Goal: Task Accomplishment & Management: Complete application form

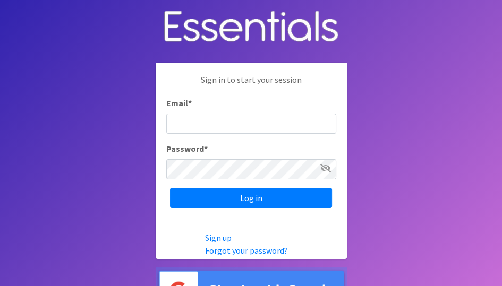
type input "[EMAIL_ADDRESS][DOMAIN_NAME]"
click at [328, 169] on icon at bounding box center [326, 168] width 11 height 9
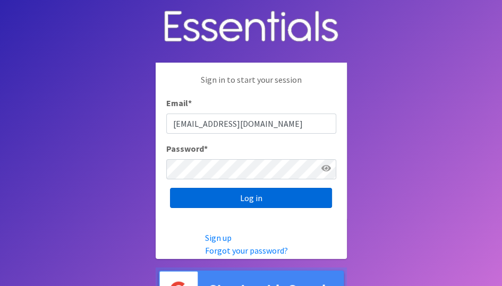
click at [256, 203] on input "Log in" at bounding box center [251, 198] width 162 height 20
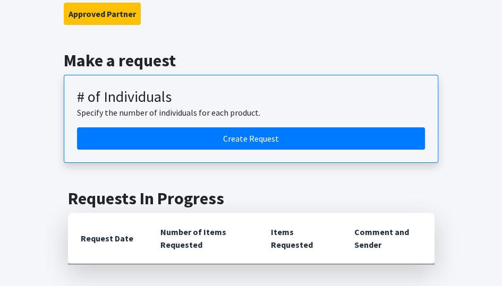
scroll to position [168, 0]
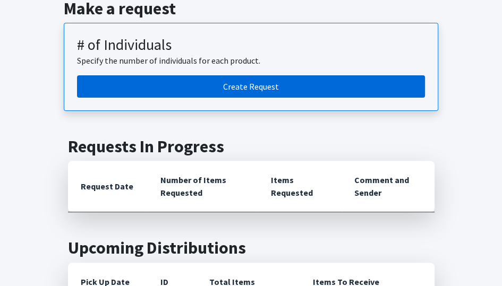
click at [262, 85] on link "Create Request" at bounding box center [251, 86] width 348 height 22
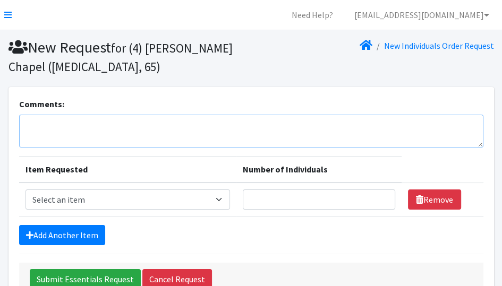
click at [39, 140] on textarea "Comments:" at bounding box center [251, 131] width 465 height 33
click at [2, 119] on section "Comments: This is Item Requested Number of Individuals Item Requested Select an…" at bounding box center [251, 201] width 502 height 228
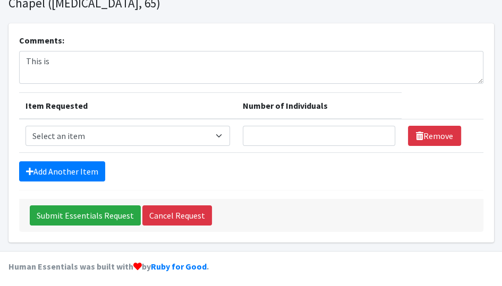
scroll to position [67, 0]
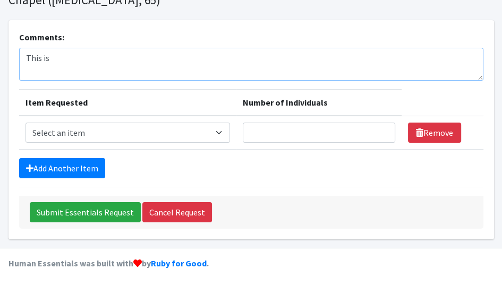
click at [54, 58] on textarea "This is" at bounding box center [251, 64] width 465 height 33
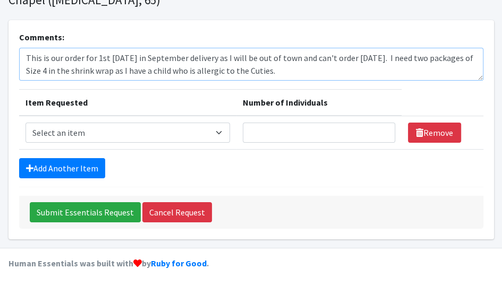
click at [392, 56] on textarea "This is our order for 1st [DATE] in September delivery as I will be out of town…" at bounding box center [251, 64] width 465 height 33
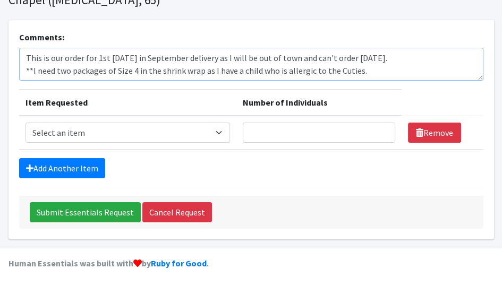
type textarea "This is our order for 1st [DATE] in September delivery as I will be out of town…"
click at [226, 130] on select "Select an item A: Babies - Size 0 (Preemie) A: Babies - Size 01 (newborn) A: Ba…" at bounding box center [128, 133] width 205 height 20
select select "5610"
click at [26, 123] on select "Select an item A: Babies - Size 0 (Preemie) A: Babies - Size 01 (newborn) A: Ba…" at bounding box center [128, 133] width 205 height 20
click at [262, 132] on input "Number of Individuals" at bounding box center [319, 133] width 153 height 20
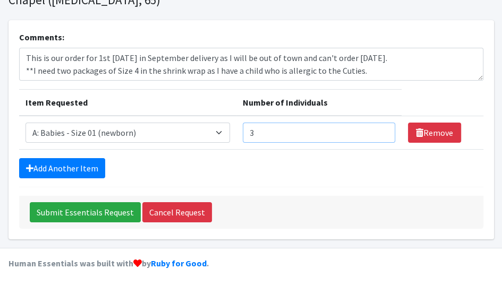
type input "3"
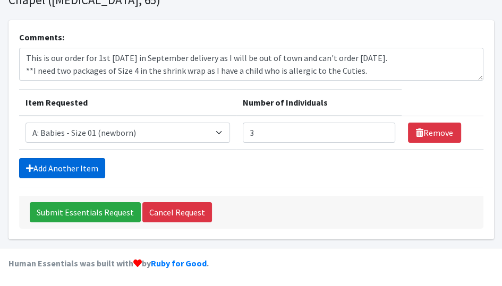
click at [73, 164] on link "Add Another Item" at bounding box center [62, 168] width 86 height 20
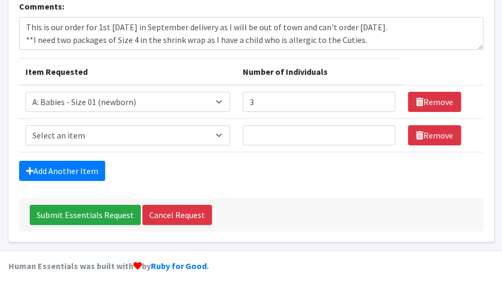
click at [73, 164] on form "Comments: This is our order for 1st [DATE] in September delivery as I will be o…" at bounding box center [251, 116] width 465 height 232
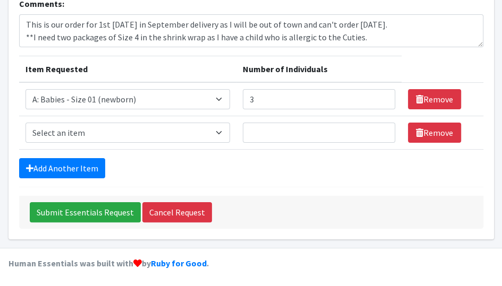
select select "5611"
click at [26, 123] on select "Select an item A: Babies - Size 0 (Preemie) A: Babies - Size 01 (newborn) A: Ba…" at bounding box center [128, 133] width 205 height 20
click at [277, 129] on input "Number of Individuals" at bounding box center [319, 133] width 153 height 20
type input "3"
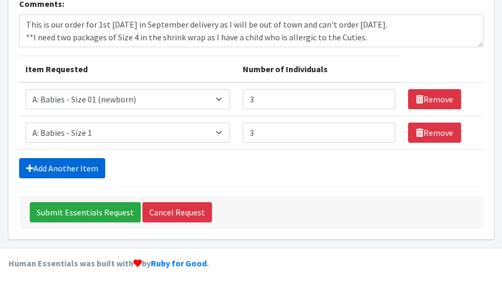
click at [69, 163] on link "Add Another Item" at bounding box center [62, 168] width 86 height 20
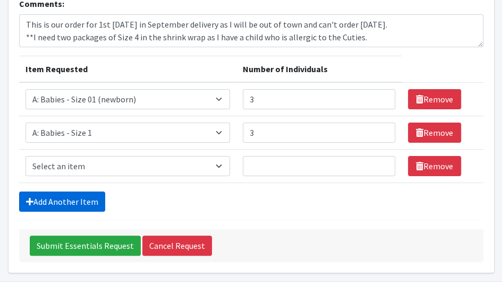
scroll to position [134, 0]
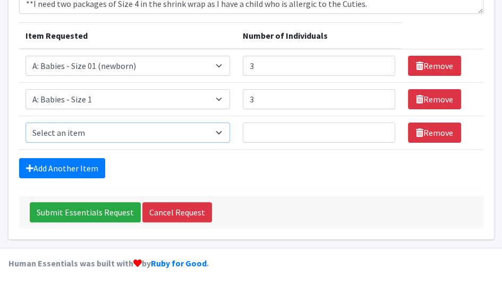
click at [222, 131] on select "Select an item A: Babies - Size 0 (Preemie) A: Babies - Size 01 (newborn) A: Ba…" at bounding box center [128, 133] width 205 height 20
select select "5612"
click at [26, 123] on select "Select an item A: Babies - Size 0 (Preemie) A: Babies - Size 01 (newborn) A: Ba…" at bounding box center [128, 133] width 205 height 20
click at [264, 125] on input "Number of Individuals" at bounding box center [319, 133] width 153 height 20
type input "3"
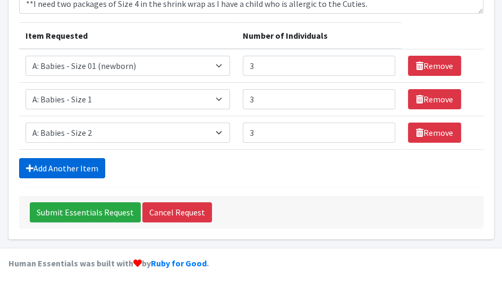
click at [75, 166] on link "Add Another Item" at bounding box center [62, 168] width 86 height 20
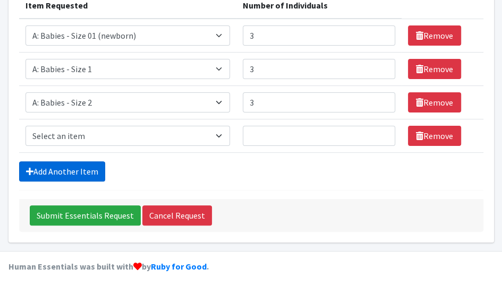
scroll to position [167, 0]
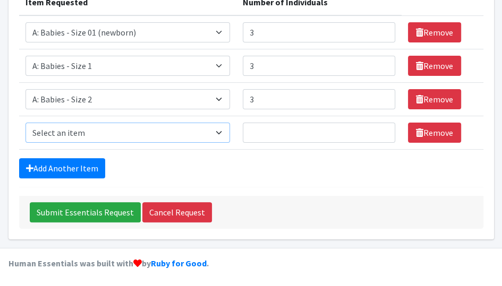
click at [225, 131] on select "Select an item A: Babies - Size 0 (Preemie) A: Babies - Size 01 (newborn) A: Ba…" at bounding box center [128, 133] width 205 height 20
select select "5613"
click at [26, 123] on select "Select an item A: Babies - Size 0 (Preemie) A: Babies - Size 01 (newborn) A: Ba…" at bounding box center [128, 133] width 205 height 20
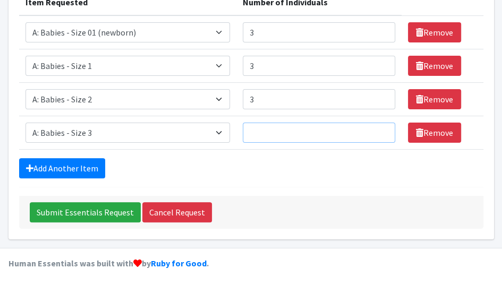
click at [276, 133] on input "Number of Individuals" at bounding box center [319, 133] width 153 height 20
type input "8"
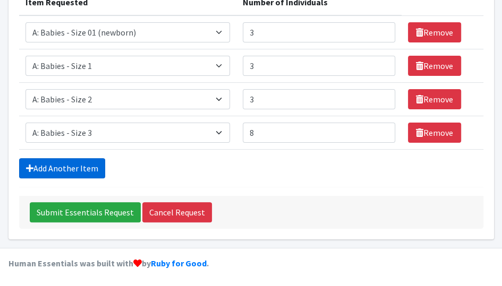
click at [81, 168] on link "Add Another Item" at bounding box center [62, 168] width 86 height 20
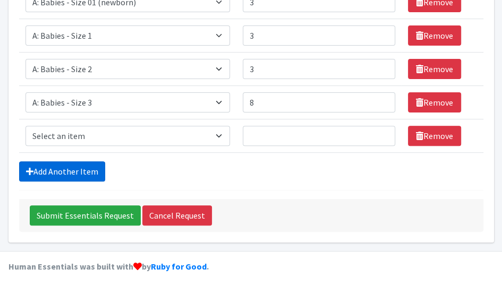
scroll to position [200, 0]
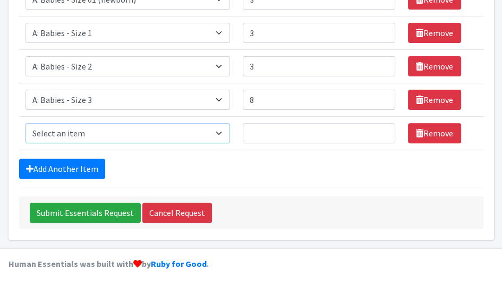
click at [222, 130] on select "Select an item A: Babies - Size 0 (Preemie) A: Babies - Size 01 (newborn) A: Ba…" at bounding box center [128, 133] width 205 height 20
select select "5614"
click at [26, 123] on select "Select an item A: Babies - Size 0 (Preemie) A: Babies - Size 01 (newborn) A: Ba…" at bounding box center [128, 133] width 205 height 20
click at [262, 136] on input "Number of Individuals" at bounding box center [319, 133] width 153 height 20
type input "13"
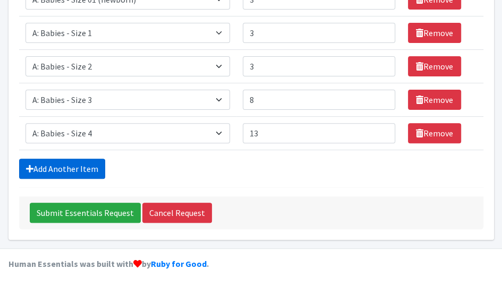
click at [70, 166] on link "Add Another Item" at bounding box center [62, 169] width 86 height 20
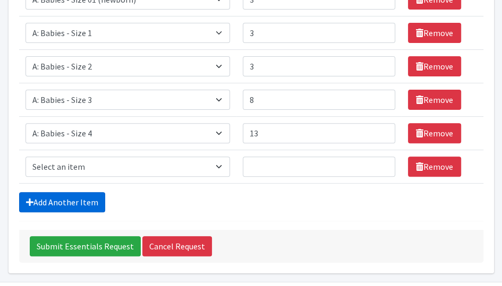
scroll to position [234, 0]
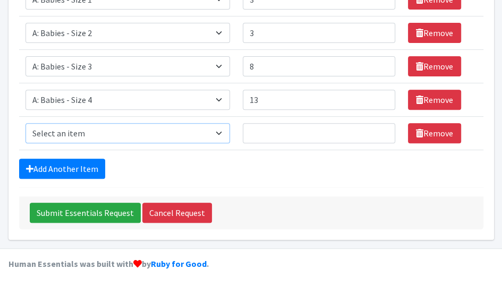
click at [225, 134] on select "Select an item A: Babies - Size 0 (Preemie) A: Babies - Size 01 (newborn) A: Ba…" at bounding box center [128, 133] width 205 height 20
select select "5616"
click at [26, 123] on select "Select an item A: Babies - Size 0 (Preemie) A: Babies - Size 01 (newborn) A: Ba…" at bounding box center [128, 133] width 205 height 20
click at [272, 131] on input "Number of Individuals" at bounding box center [319, 133] width 153 height 20
type input "12"
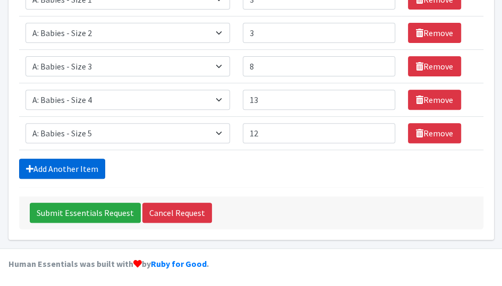
click at [69, 167] on link "Add Another Item" at bounding box center [62, 169] width 86 height 20
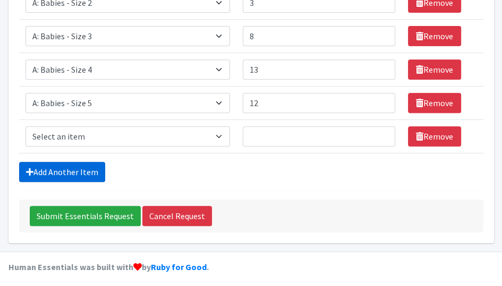
scroll to position [267, 0]
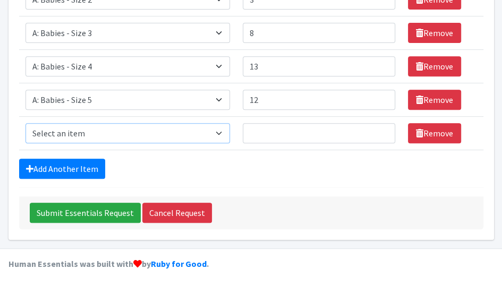
click at [225, 133] on select "Select an item A: Babies - Size 0 (Preemie) A: Babies - Size 01 (newborn) A: Ba…" at bounding box center [128, 133] width 205 height 20
select select "5617"
click at [26, 123] on select "Select an item A: Babies - Size 0 (Preemie) A: Babies - Size 01 (newborn) A: Ba…" at bounding box center [128, 133] width 205 height 20
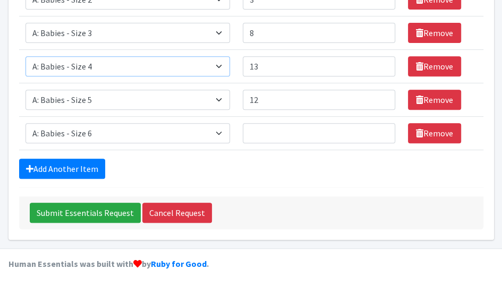
click at [103, 72] on select "Select an item A: Babies - Size 0 (Preemie) A: Babies - Size 01 (newborn) A: Ba…" at bounding box center [128, 66] width 205 height 20
click at [273, 137] on input "Number of Individuals" at bounding box center [319, 133] width 153 height 20
type input "12"
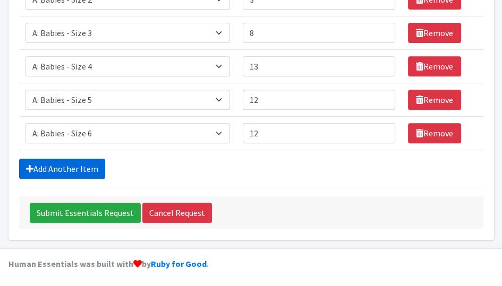
click at [70, 166] on link "Add Another Item" at bounding box center [62, 169] width 86 height 20
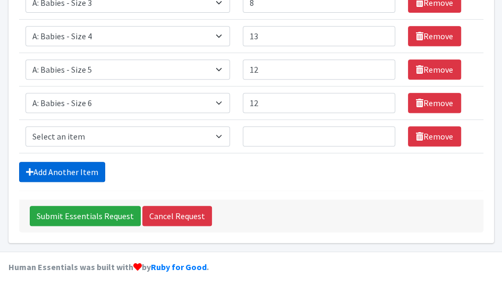
scroll to position [301, 0]
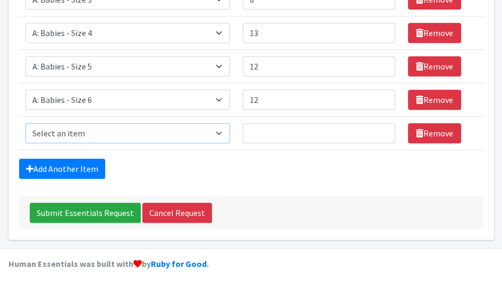
click at [226, 131] on select "Select an item A: Babies - Size 0 (Preemie) A: Babies - Size 01 (newborn) A: Ba…" at bounding box center [128, 133] width 205 height 20
select select "5599"
click at [26, 123] on select "Select an item A: Babies - Size 0 (Preemie) A: Babies - Size 01 (newborn) A: Ba…" at bounding box center [128, 133] width 205 height 20
click at [266, 133] on input "Number of Individuals" at bounding box center [319, 133] width 153 height 20
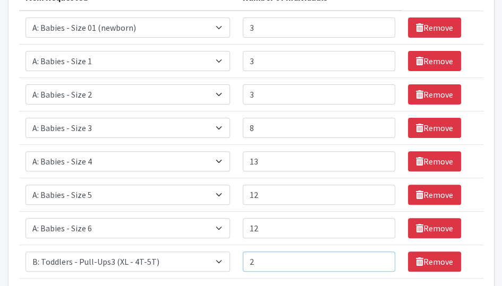
scroll to position [174, 0]
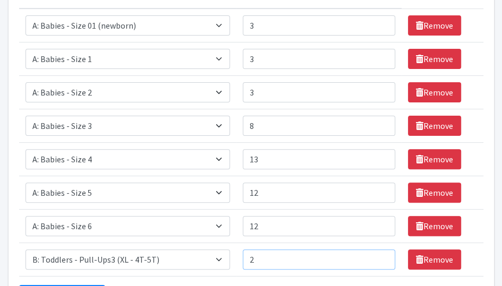
type input "2"
click at [267, 226] on input "12" at bounding box center [319, 226] width 153 height 20
type input "14"
click at [264, 90] on input "3" at bounding box center [319, 92] width 153 height 20
type input "4"
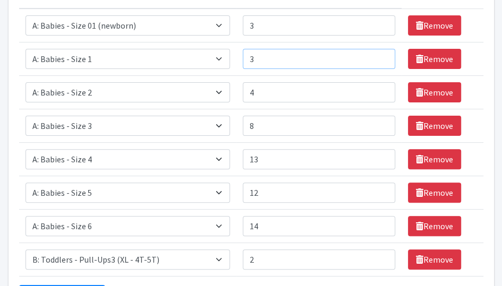
click at [259, 57] on input "3" at bounding box center [319, 59] width 153 height 20
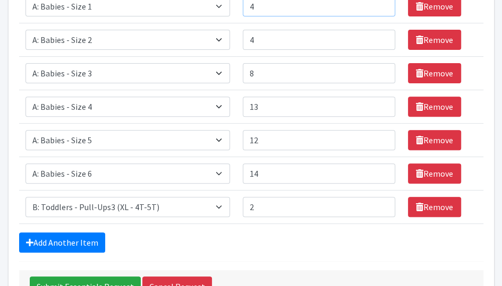
scroll to position [235, 0]
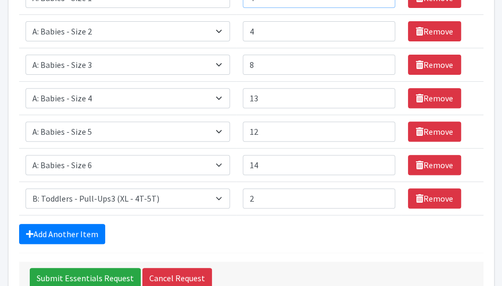
type input "4"
click at [52, 227] on link "Add Another Item" at bounding box center [62, 234] width 86 height 20
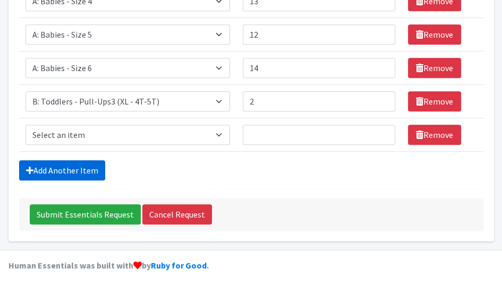
scroll to position [334, 0]
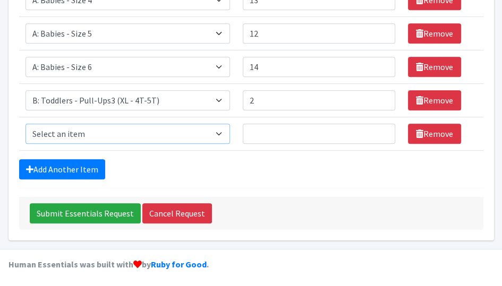
click at [226, 133] on select "Select an item A: Babies - Size 0 (Preemie) A: Babies - Size 01 (newborn) A: Ba…" at bounding box center [128, 134] width 205 height 20
select select "8888"
click at [26, 124] on select "Select an item A: Babies - Size 0 (Preemie) A: Babies - Size 01 (newborn) A: Ba…" at bounding box center [128, 134] width 205 height 20
click at [271, 130] on input "Number of Individuals" at bounding box center [319, 134] width 153 height 20
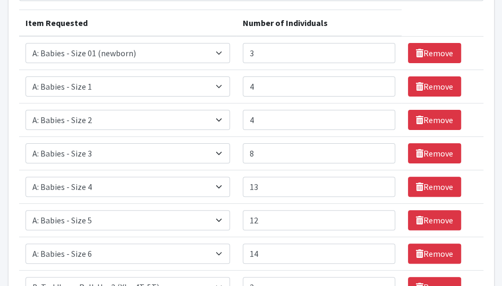
scroll to position [121, 0]
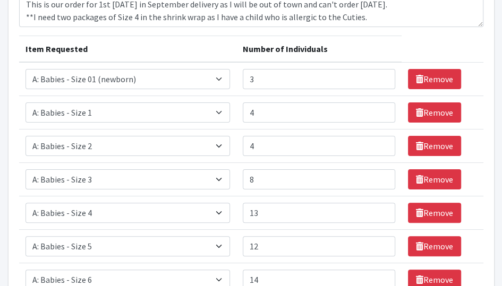
type input "5"
click at [501, 87] on section "Comments: This is our order for 1st [DATE] in September delivery as I will be o…" at bounding box center [251, 215] width 502 height 496
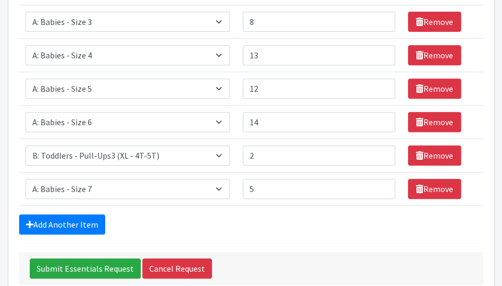
scroll to position [286, 0]
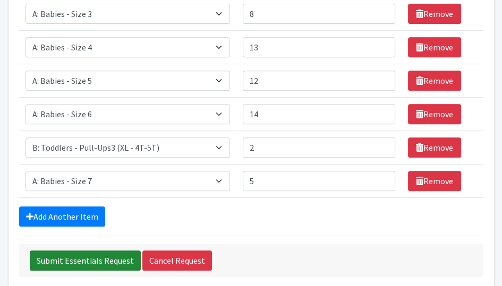
click at [90, 258] on input "Submit Essentials Request" at bounding box center [85, 261] width 111 height 20
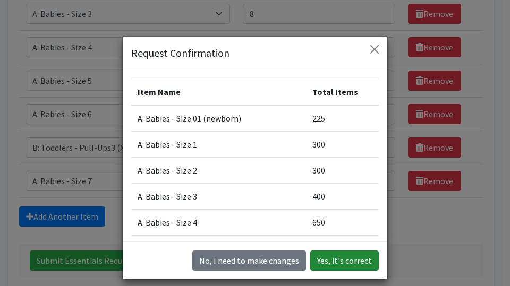
click at [343, 262] on button "Yes, it's correct" at bounding box center [344, 261] width 69 height 20
